Goal: Information Seeking & Learning: Understand process/instructions

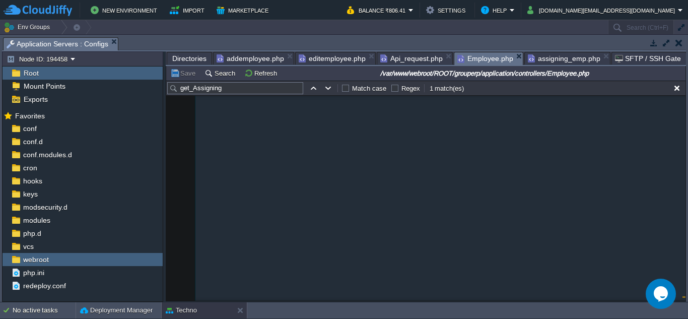
scroll to position [59020, 0]
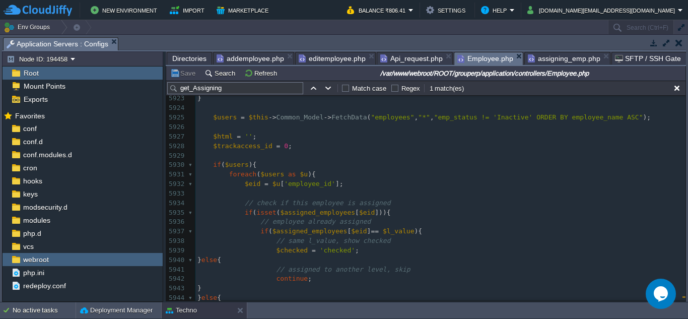
click at [520, 187] on pre "$eid = $u [ 'employee_id' ];" at bounding box center [440, 184] width 490 height 10
click at [466, 182] on pre "$eid = $u [ 'employee_id' ];" at bounding box center [440, 184] width 490 height 10
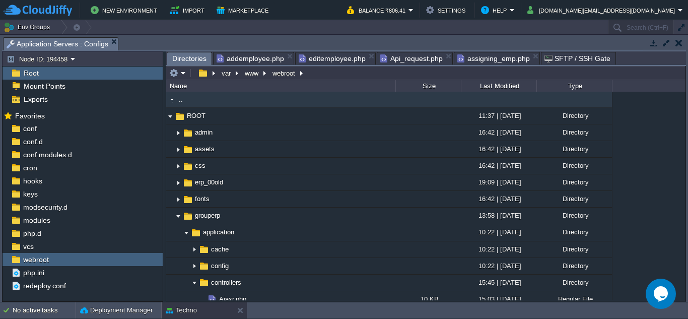
click at [414, 61] on span "Api_request.php" at bounding box center [411, 58] width 62 height 12
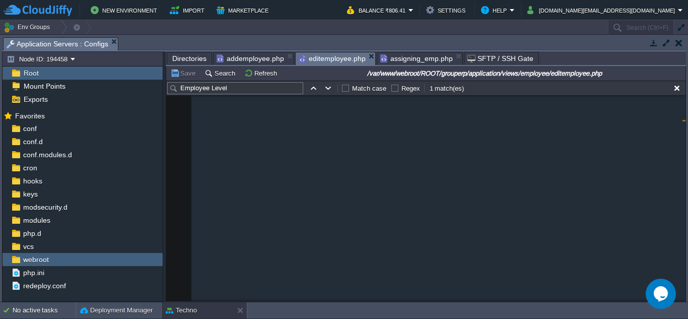
click at [328, 59] on span "editemployee.php" at bounding box center [332, 58] width 67 height 13
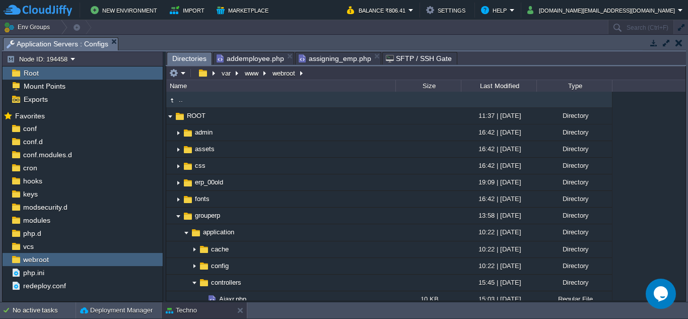
click at [262, 59] on span "addemployee.php" at bounding box center [250, 58] width 67 height 12
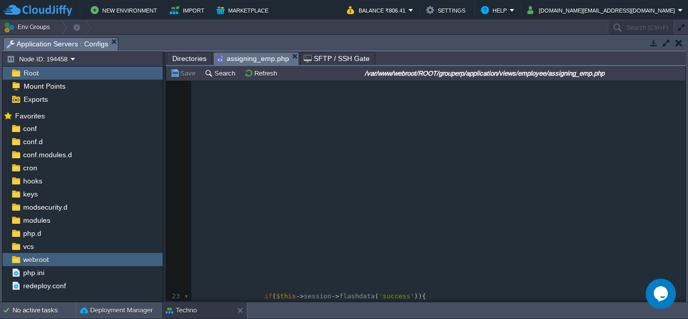
click at [263, 58] on span "assigning_emp.php" at bounding box center [253, 58] width 73 height 13
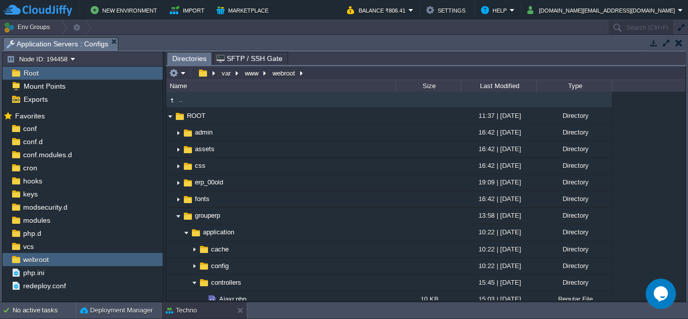
click at [681, 43] on button "button" at bounding box center [678, 42] width 7 height 9
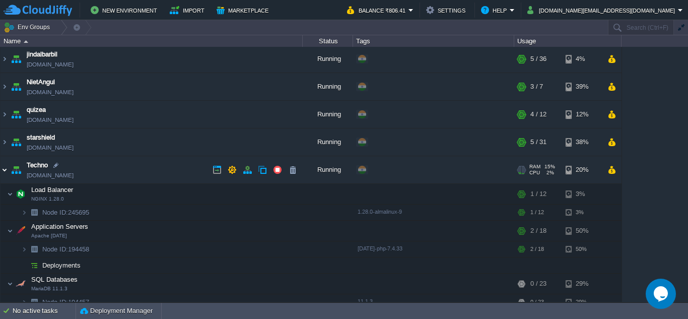
click at [4, 169] on img at bounding box center [5, 169] width 8 height 27
